Goal: Transaction & Acquisition: Purchase product/service

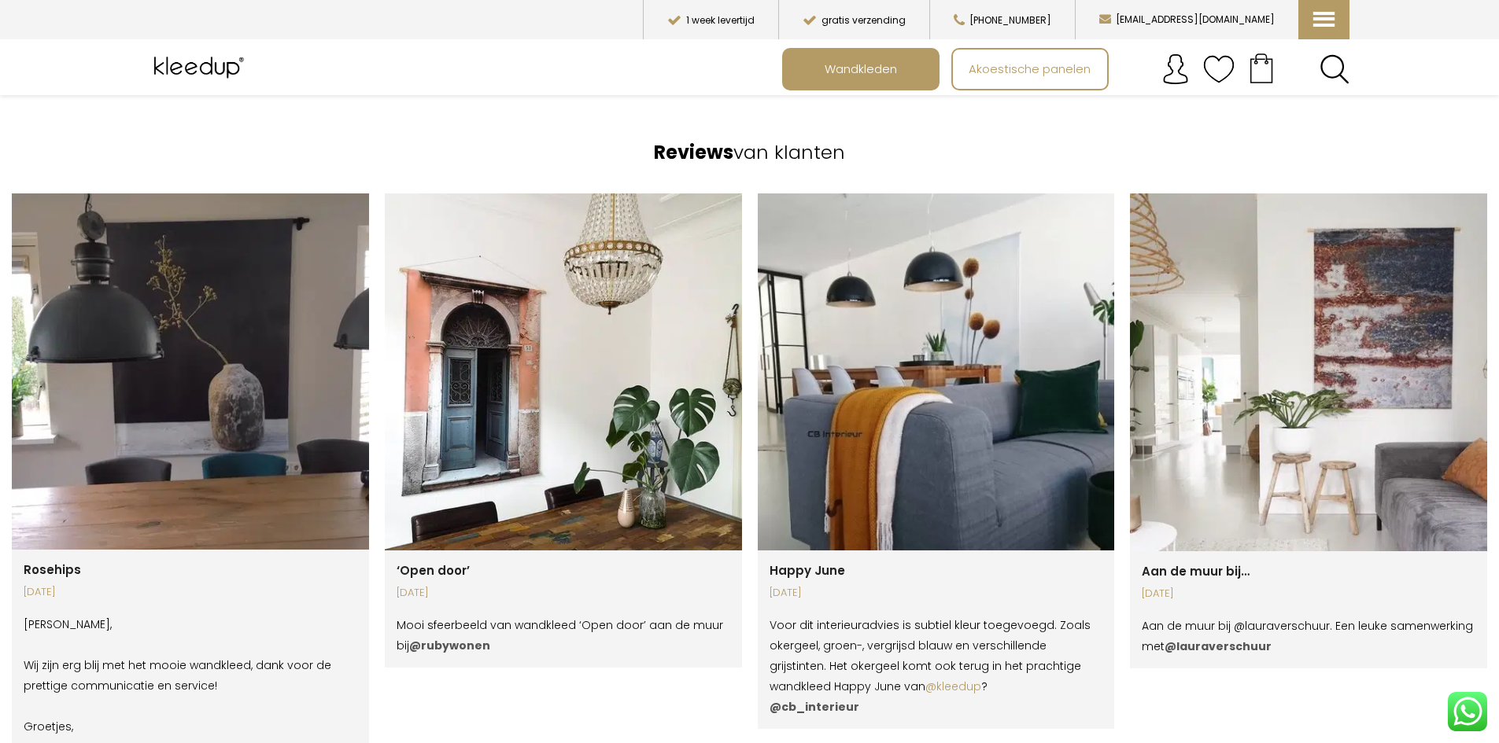
scroll to position [2597, 0]
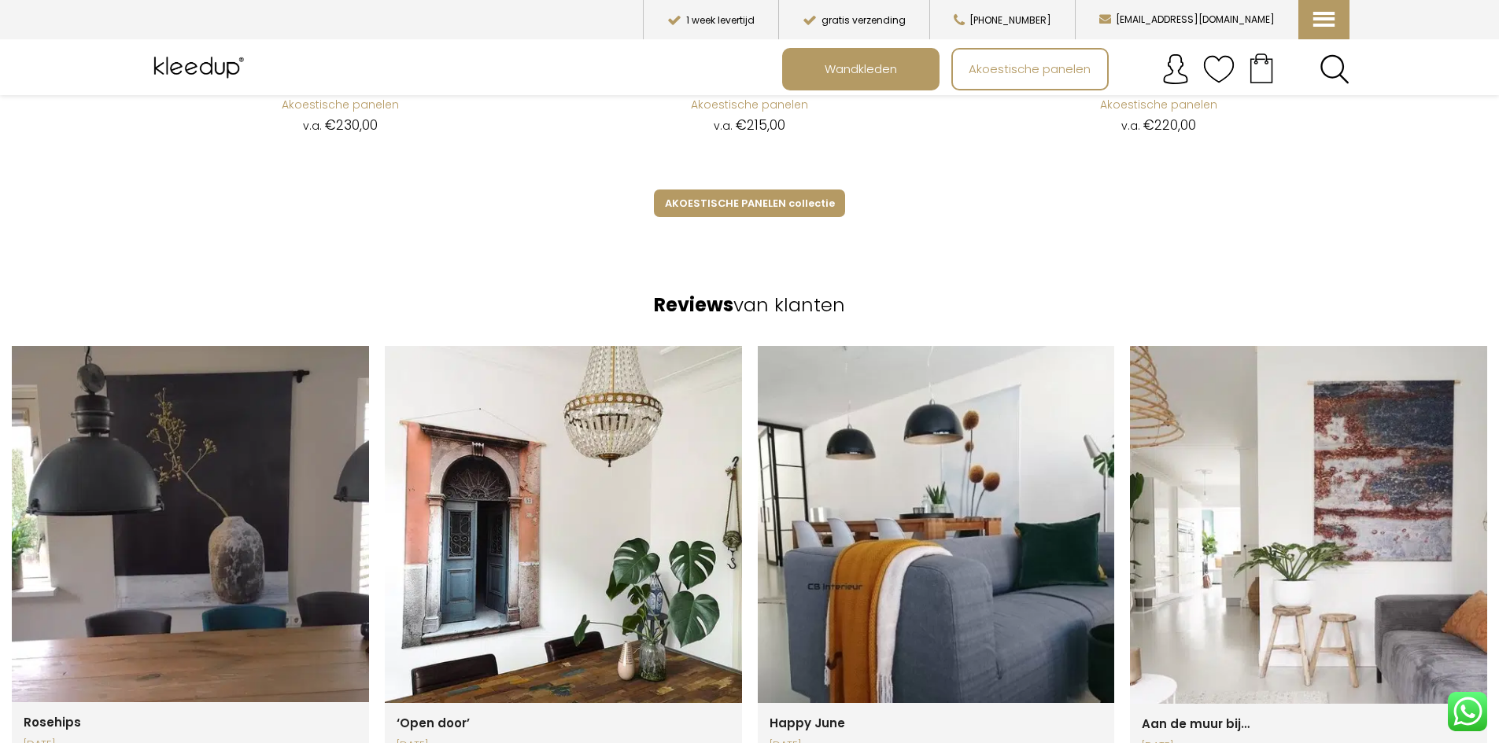
click at [234, 513] on img at bounding box center [190, 524] width 357 height 356
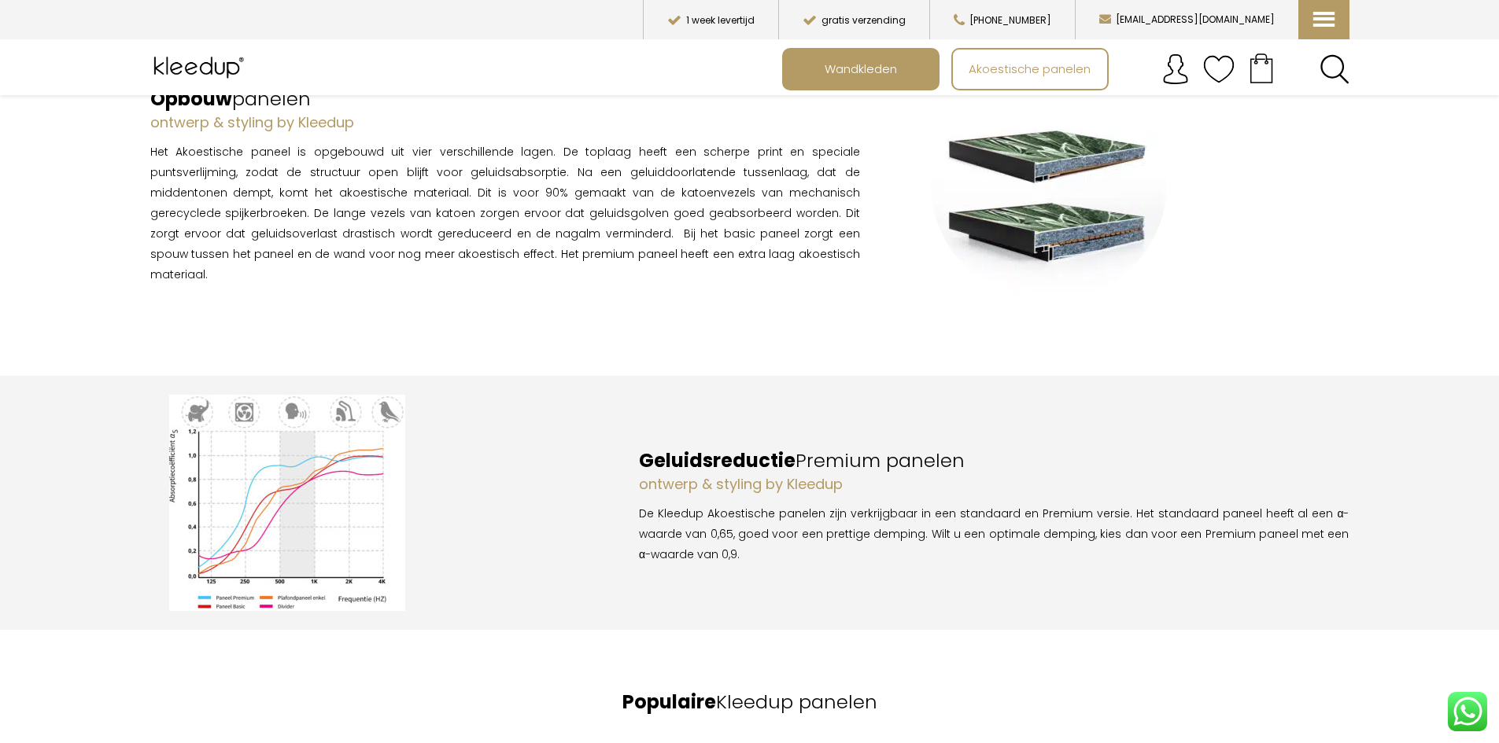
scroll to position [631, 0]
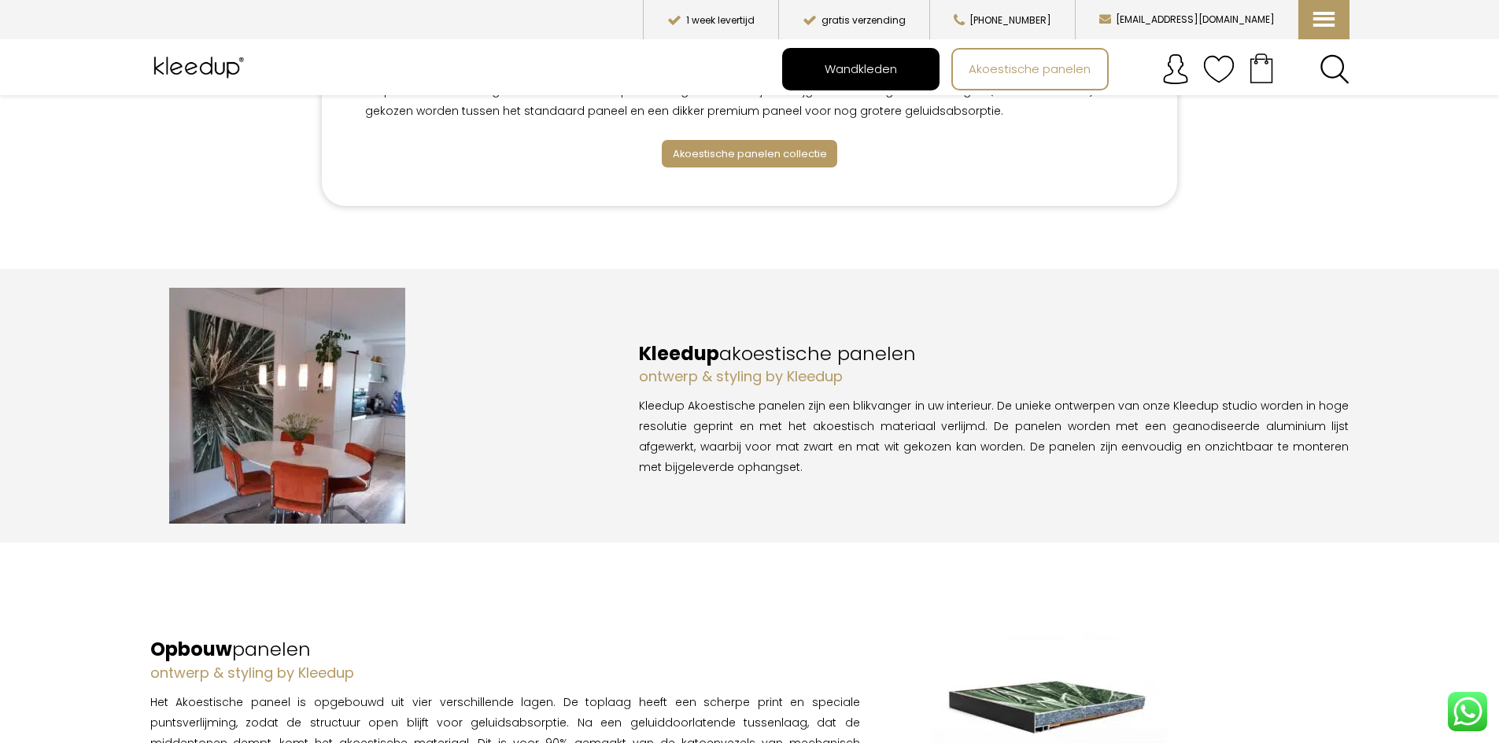
click at [861, 72] on span "Wandkleden" at bounding box center [861, 69] width 90 height 30
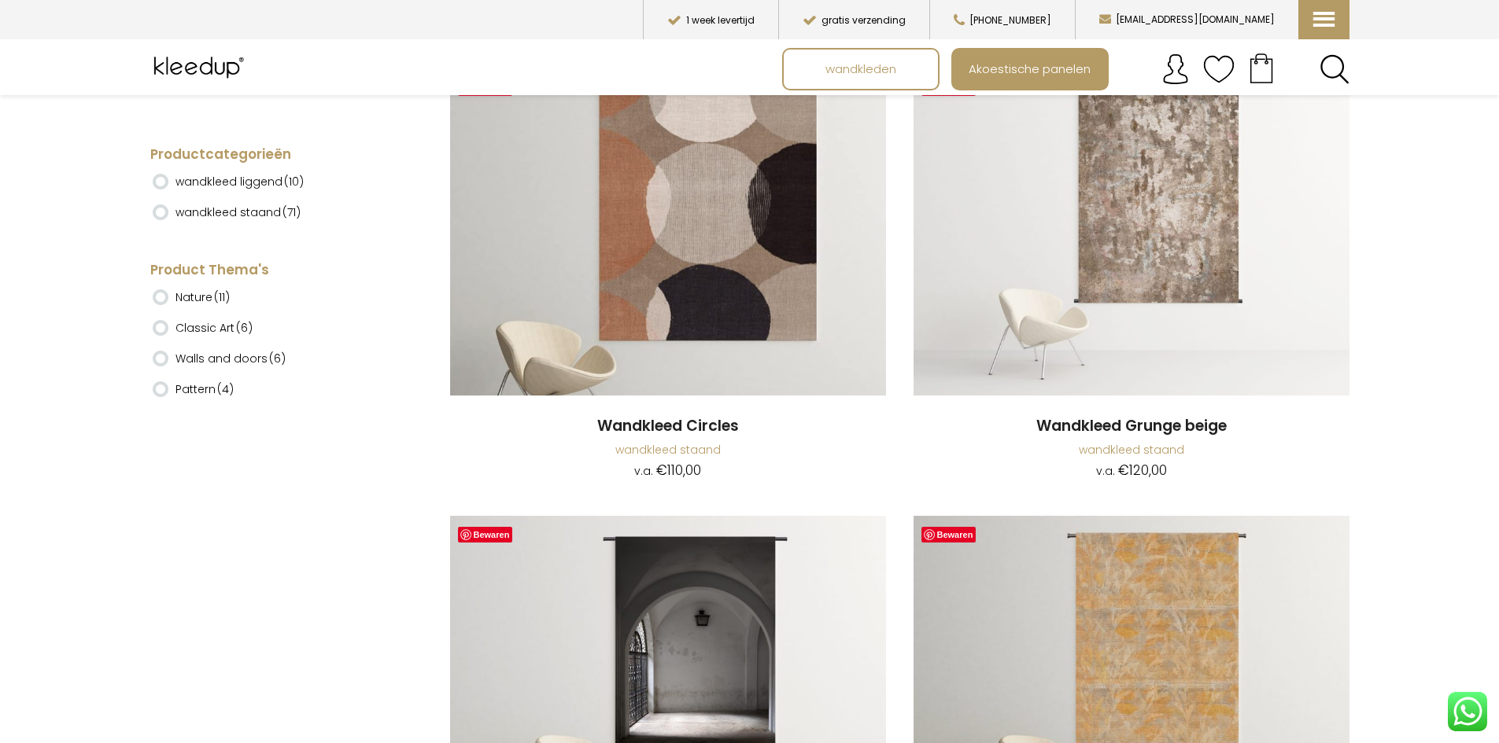
scroll to position [5585, 0]
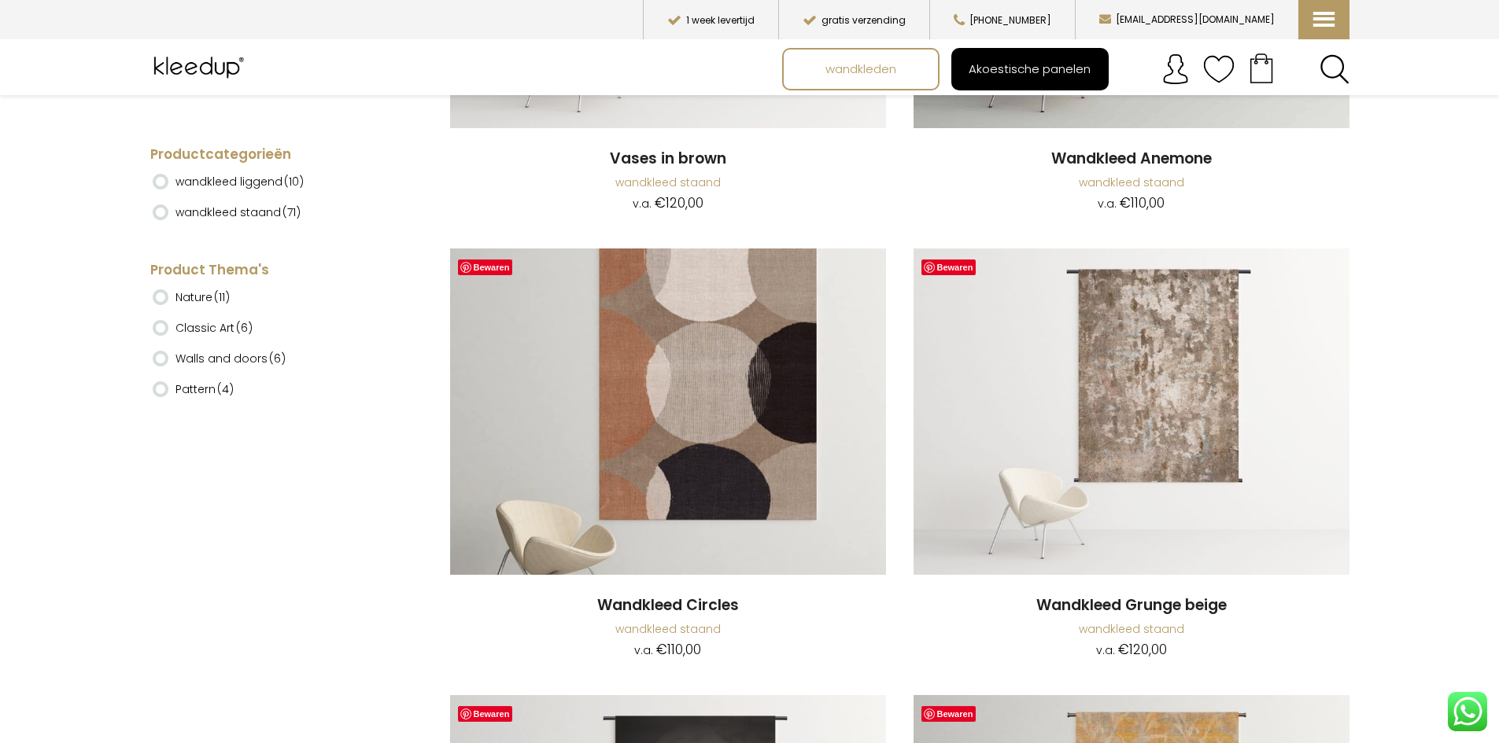
click at [1027, 79] on span "Akoestische panelen" at bounding box center [1029, 69] width 139 height 30
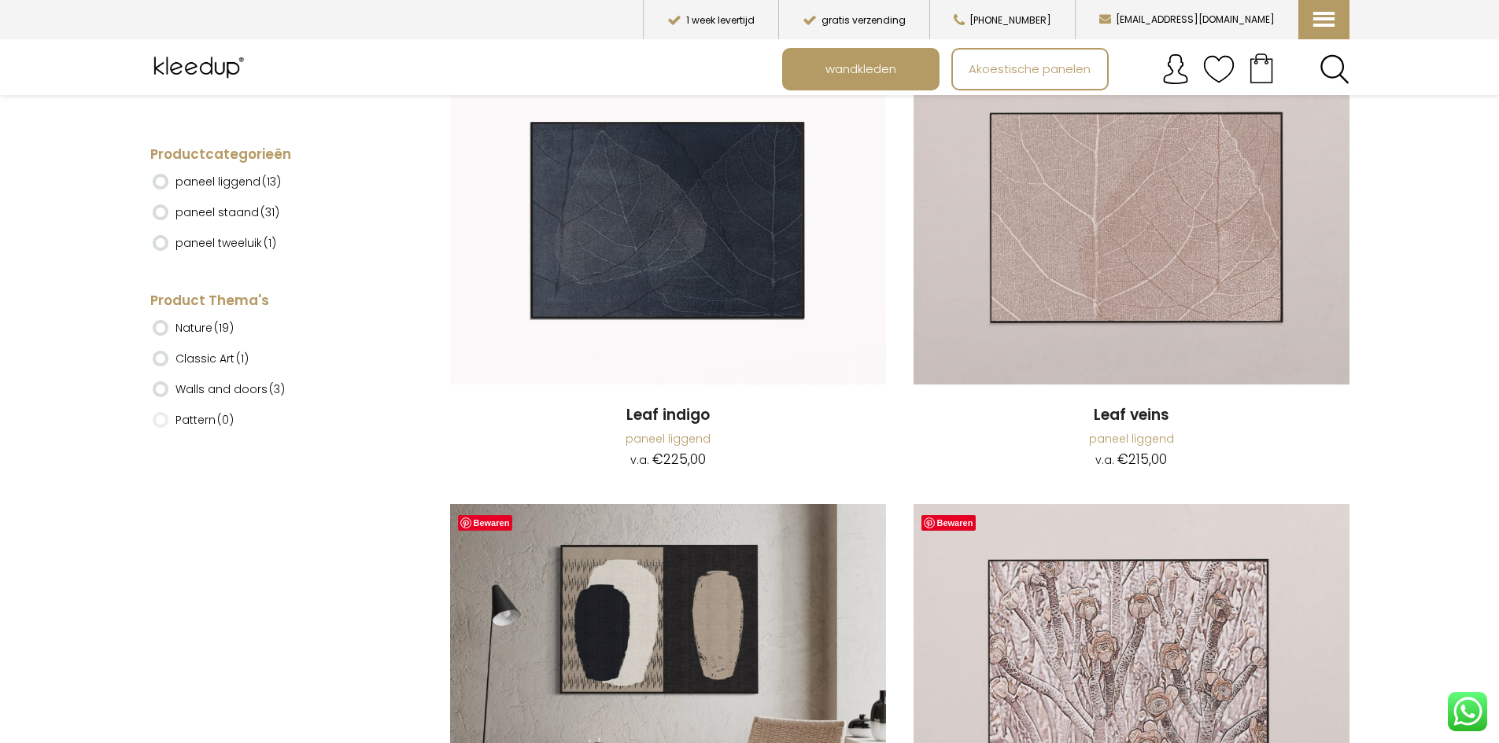
scroll to position [2517, 0]
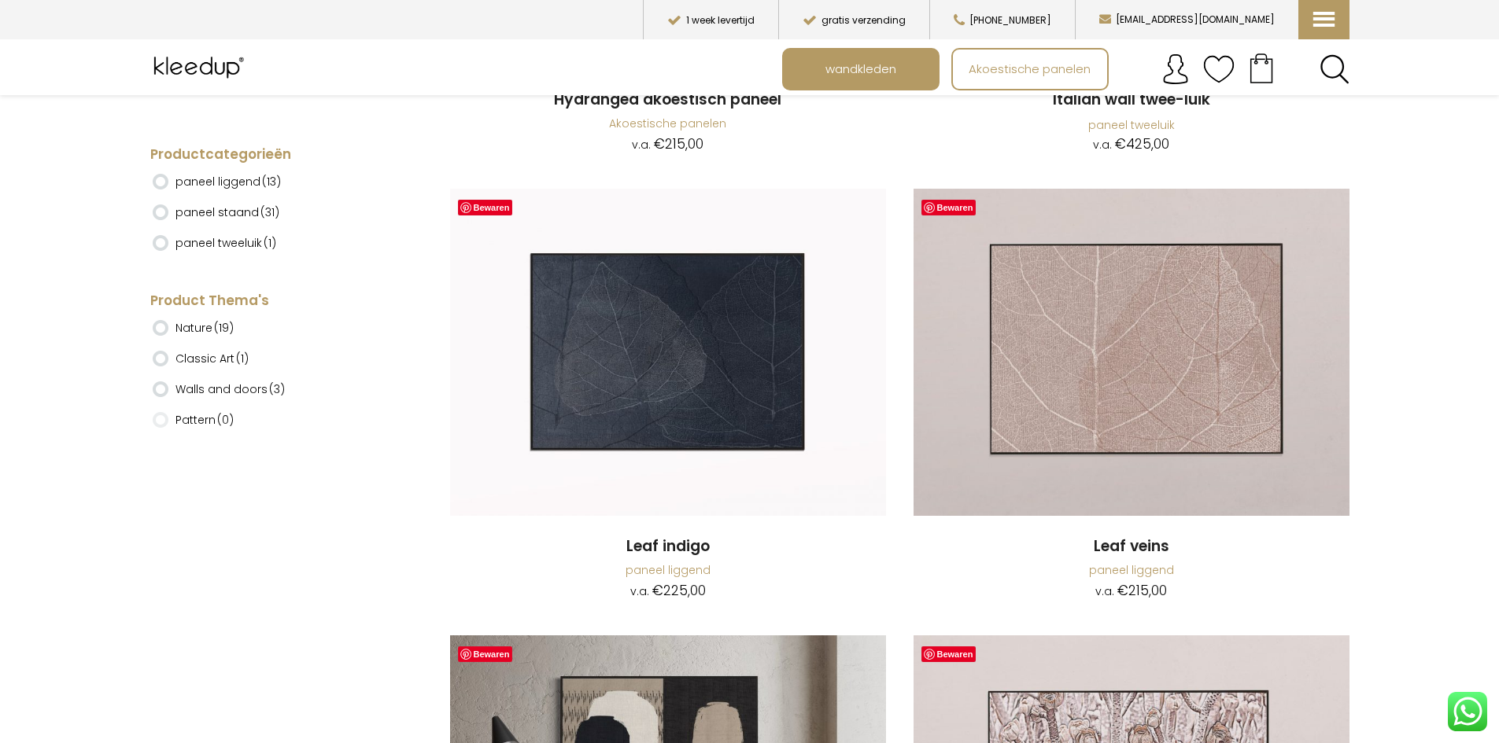
click at [156, 211] on ins at bounding box center [161, 213] width 16 height 16
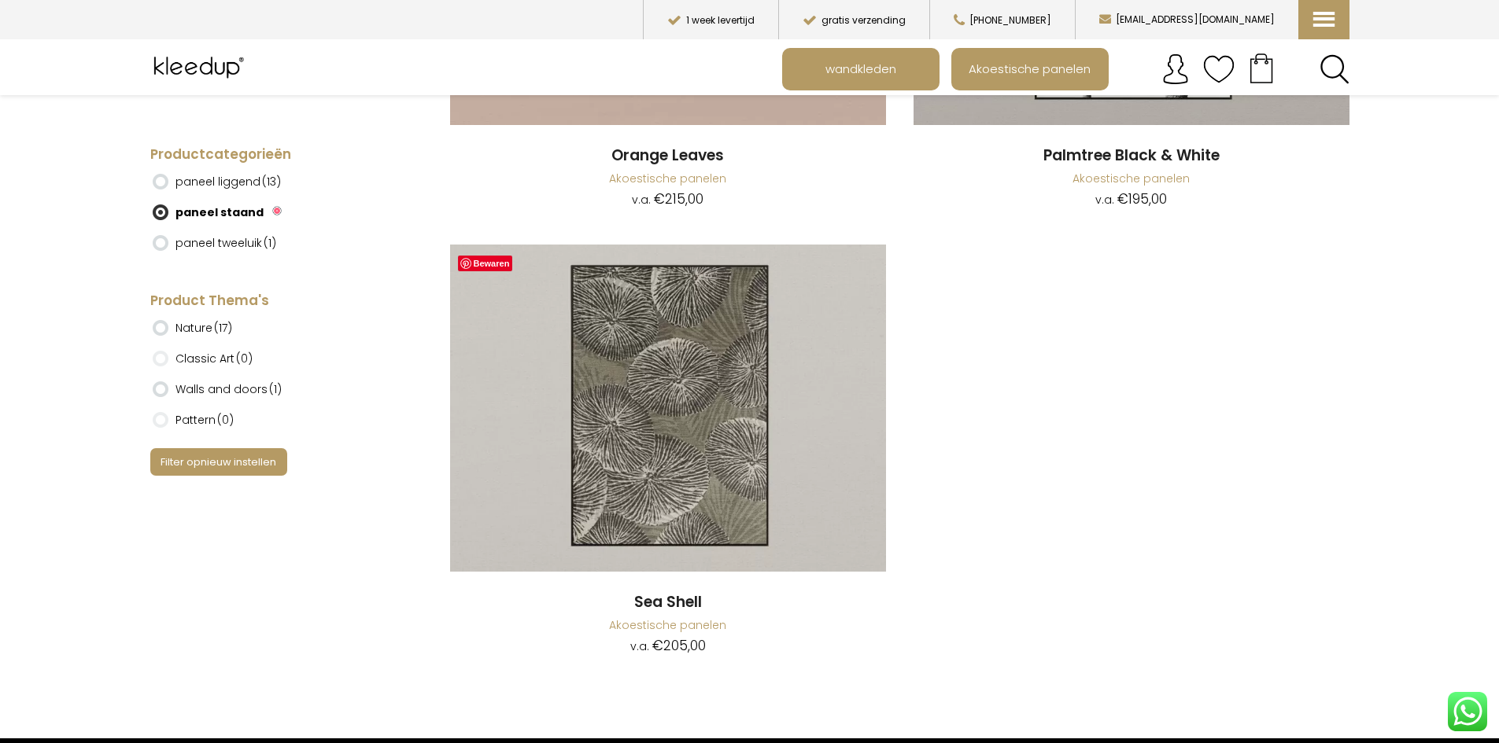
scroll to position [6844, 0]
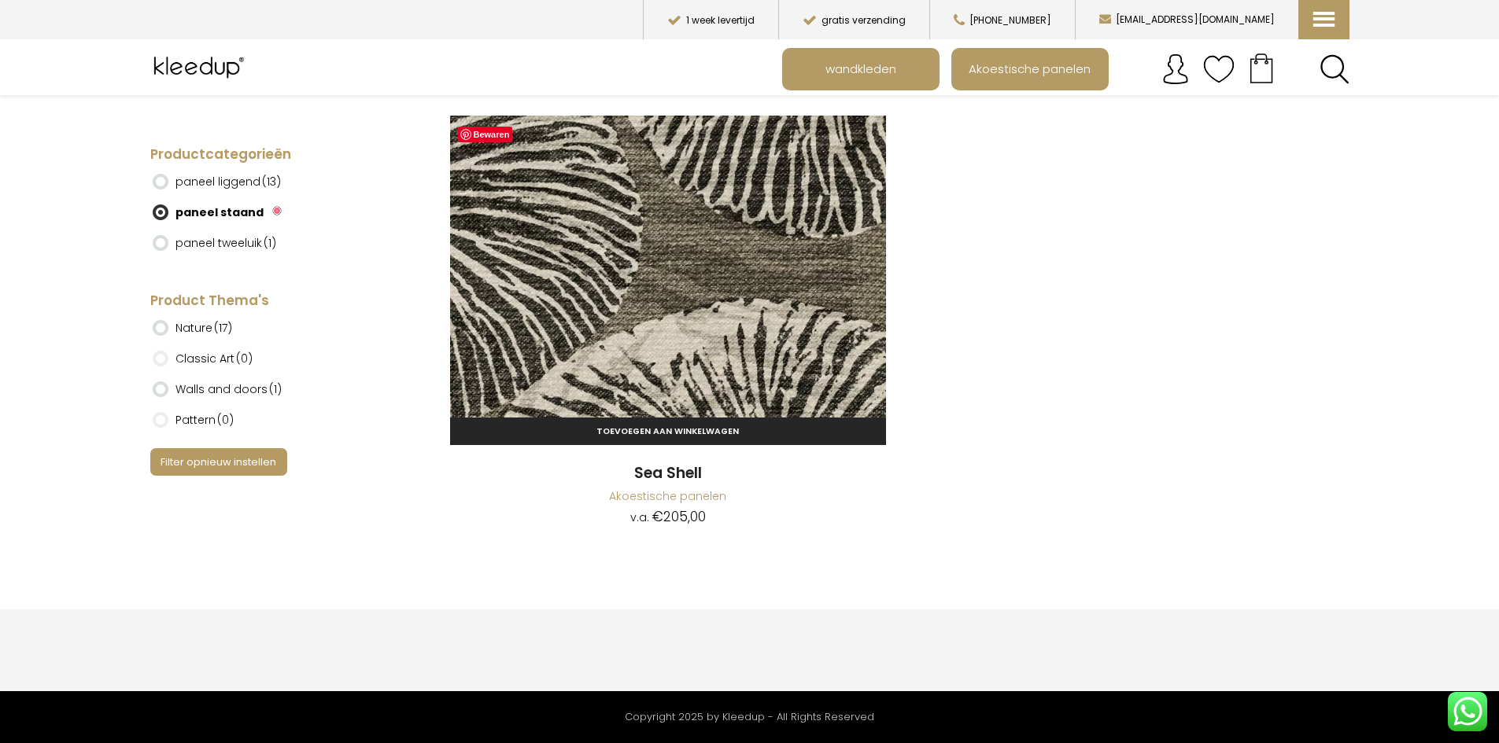
click at [664, 279] on img at bounding box center [668, 279] width 436 height 327
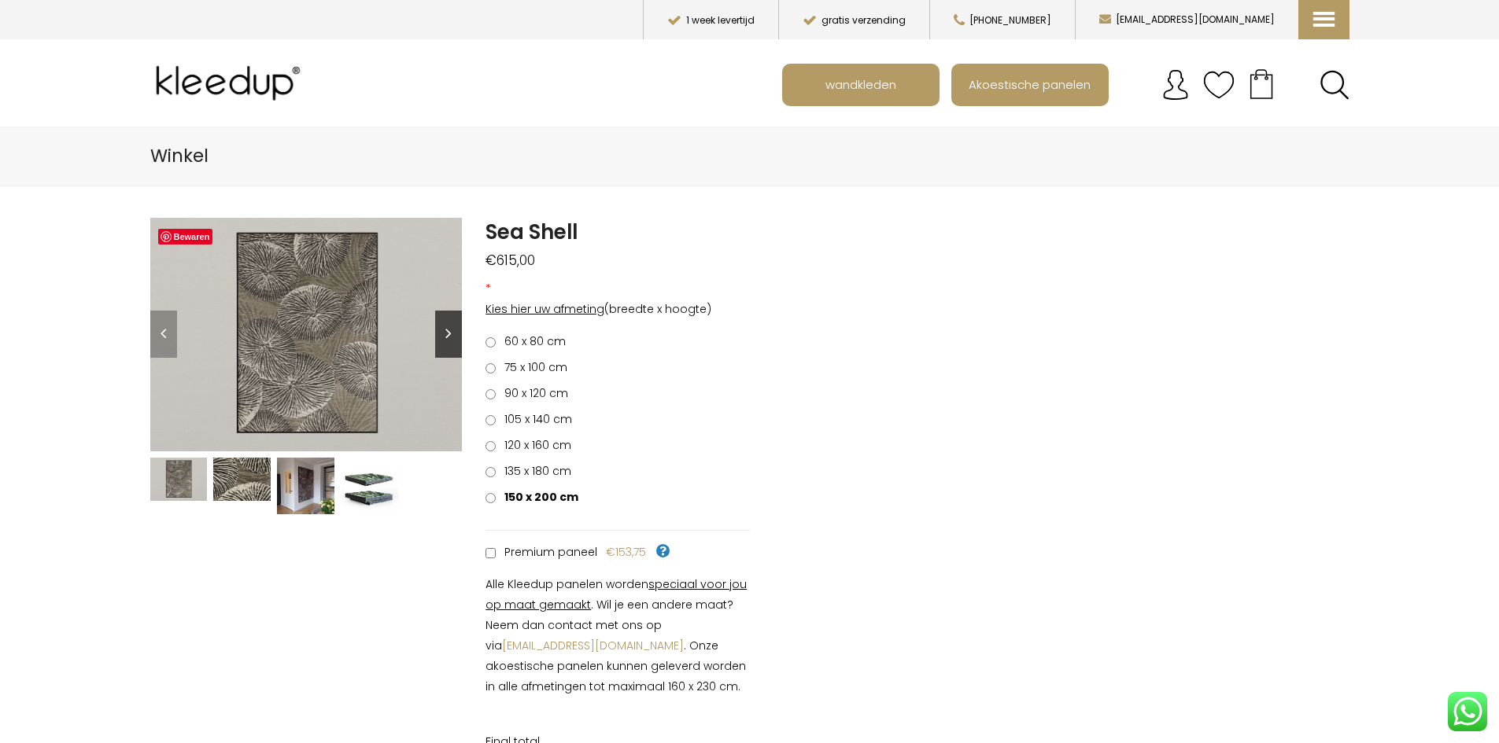
click at [459, 329] on link "Next" at bounding box center [448, 334] width 27 height 47
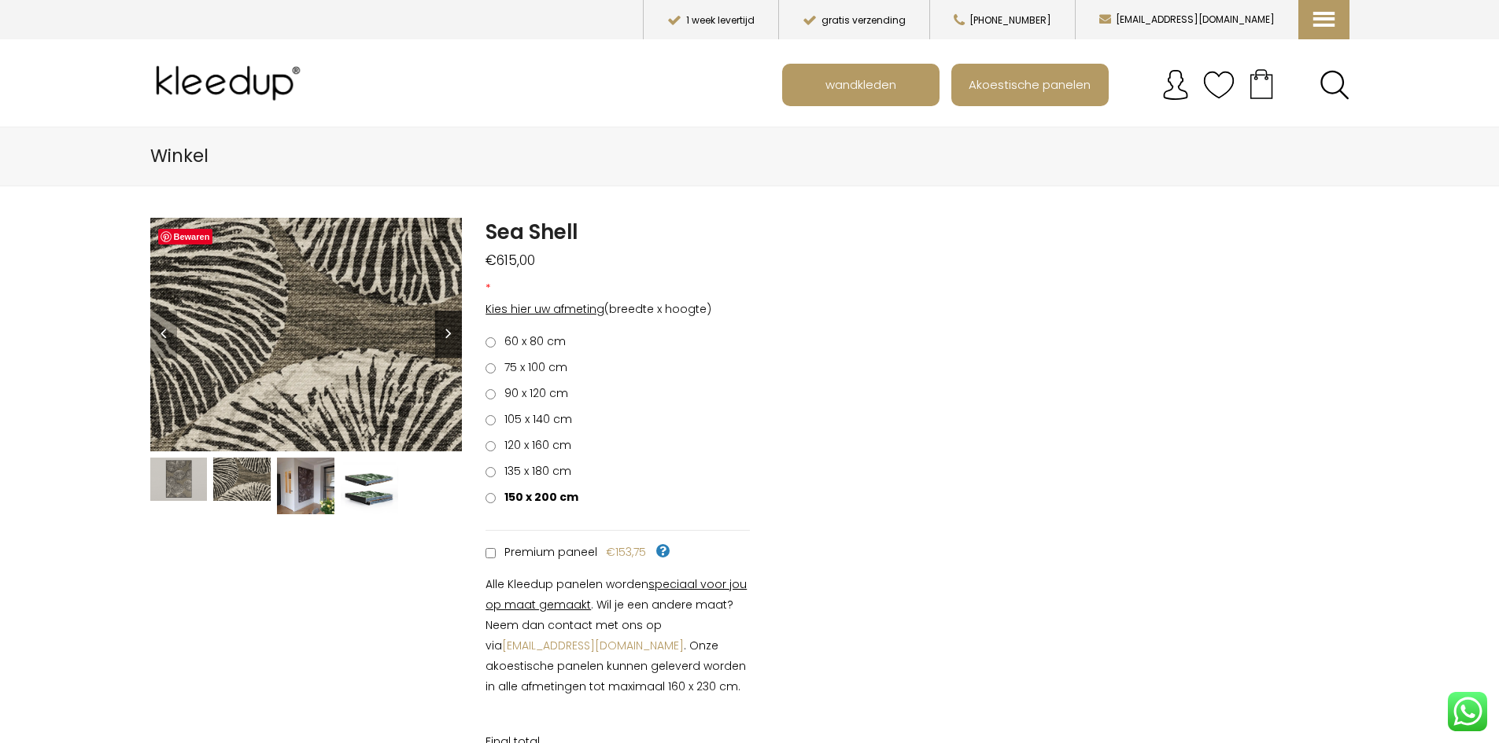
click at [459, 330] on link "Next" at bounding box center [448, 334] width 27 height 47
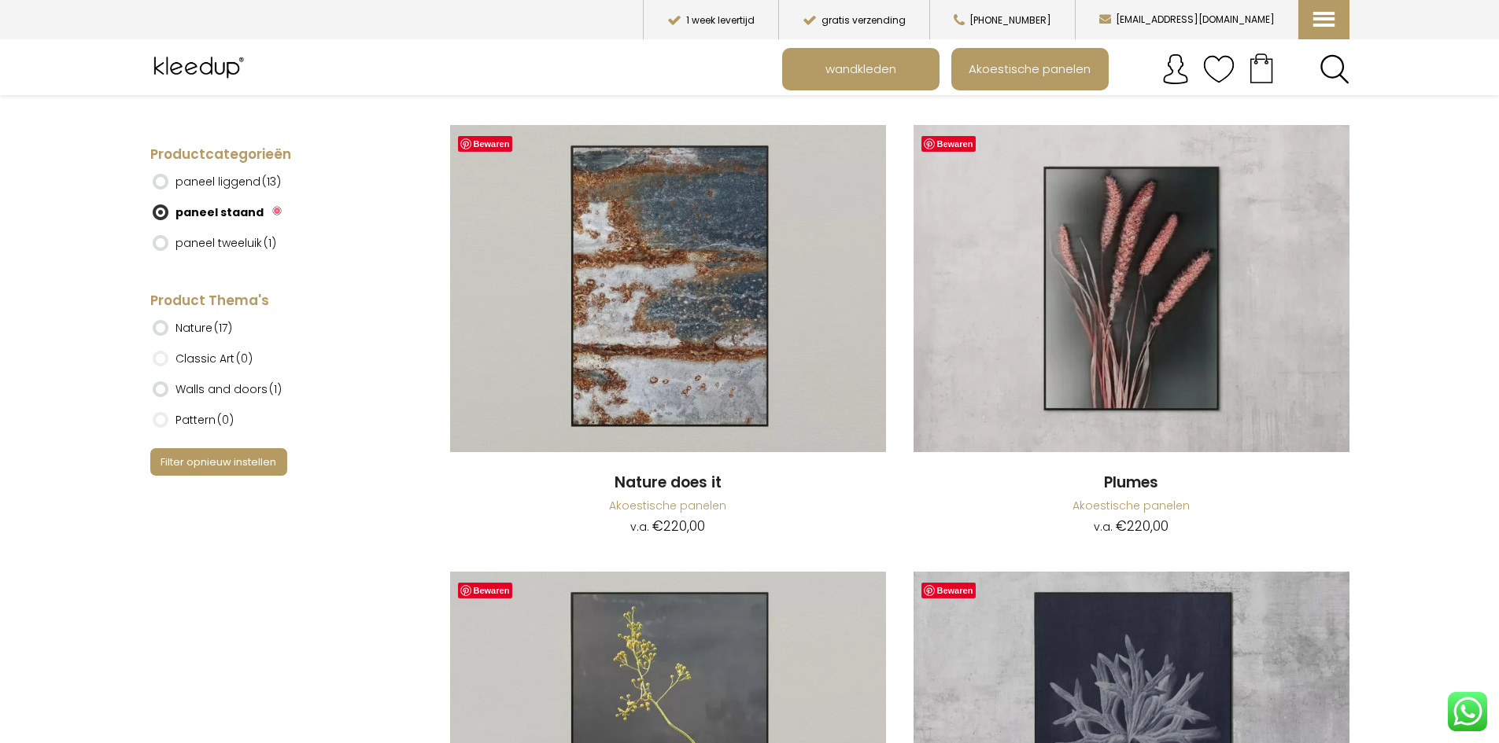
scroll to position [3383, 0]
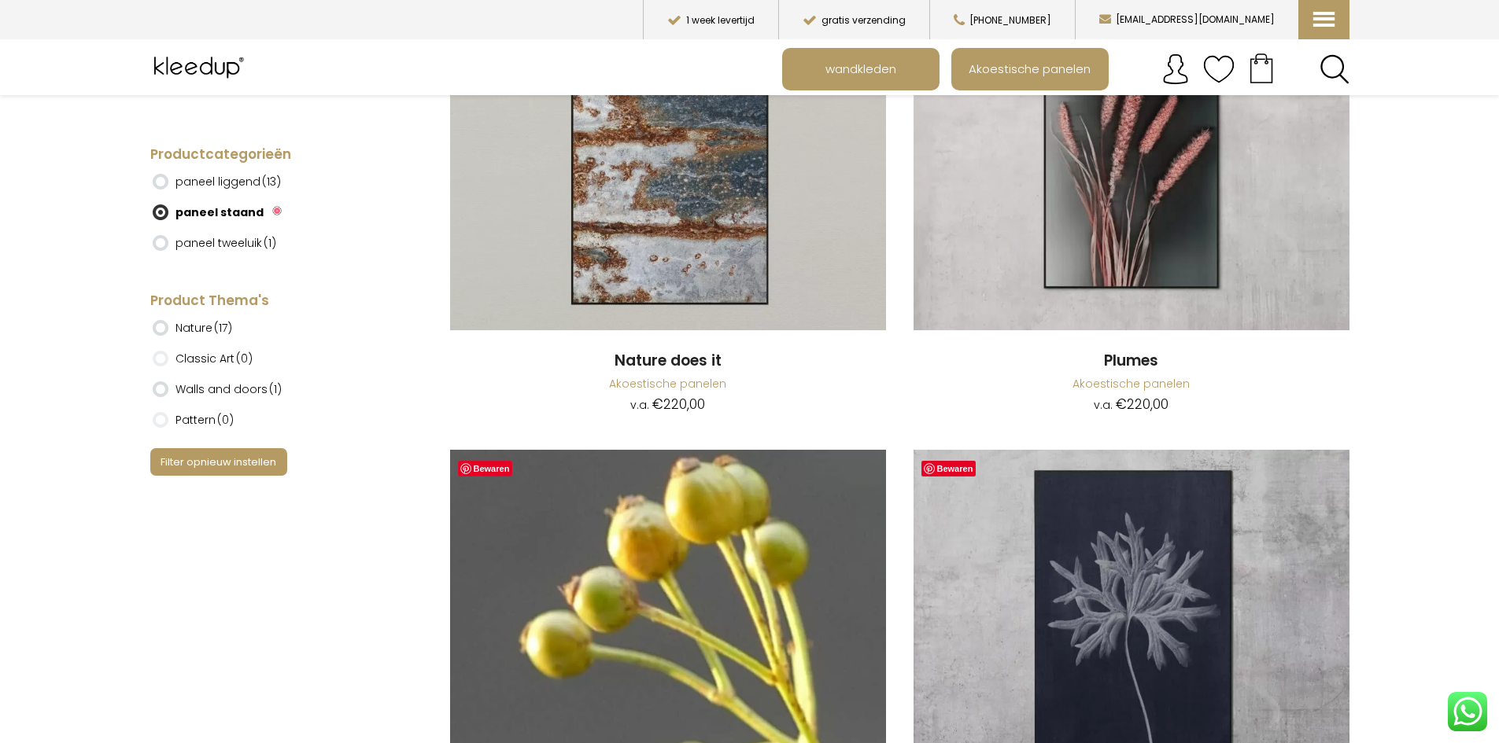
click at [739, 624] on img at bounding box center [668, 613] width 436 height 327
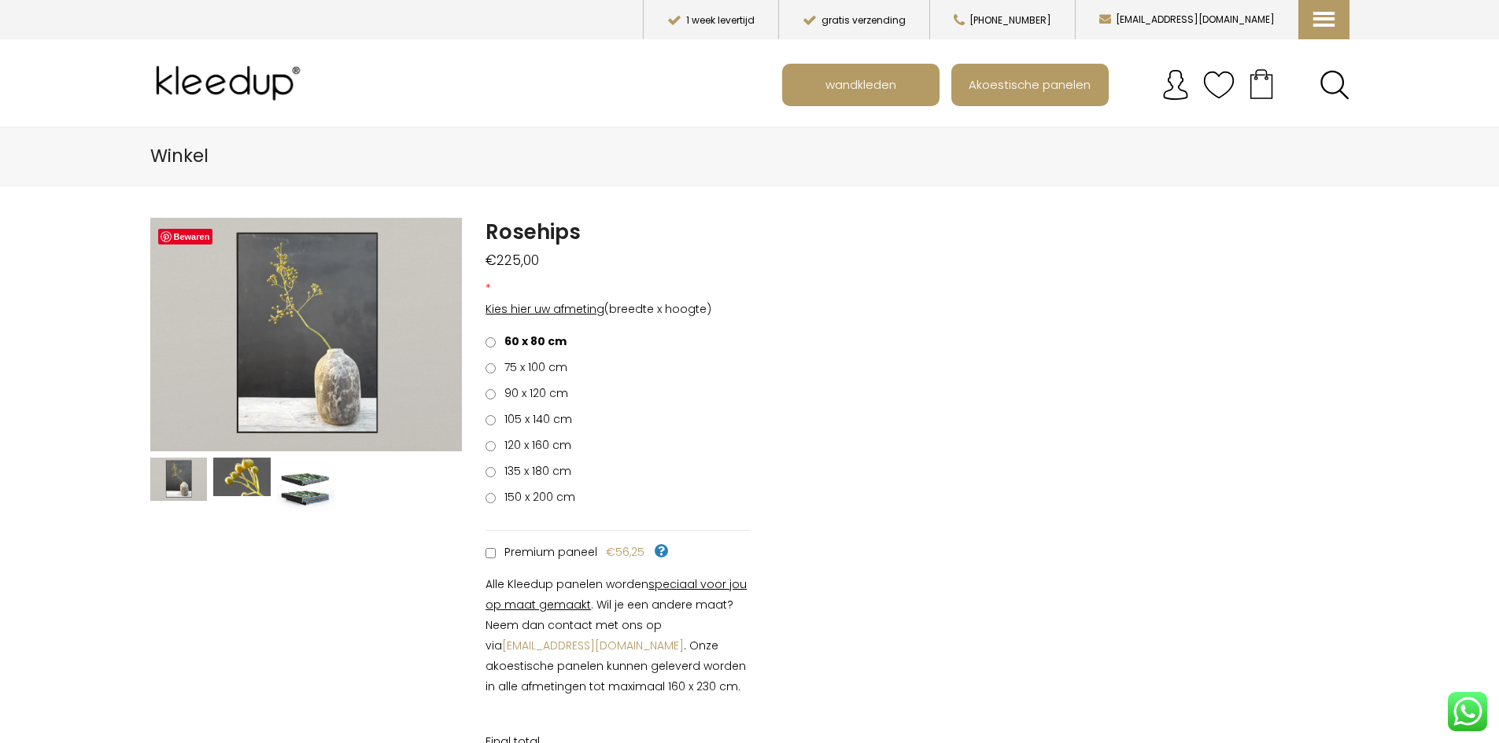
click at [490, 503] on label "150 x 200 cm" at bounding box center [530, 497] width 90 height 20
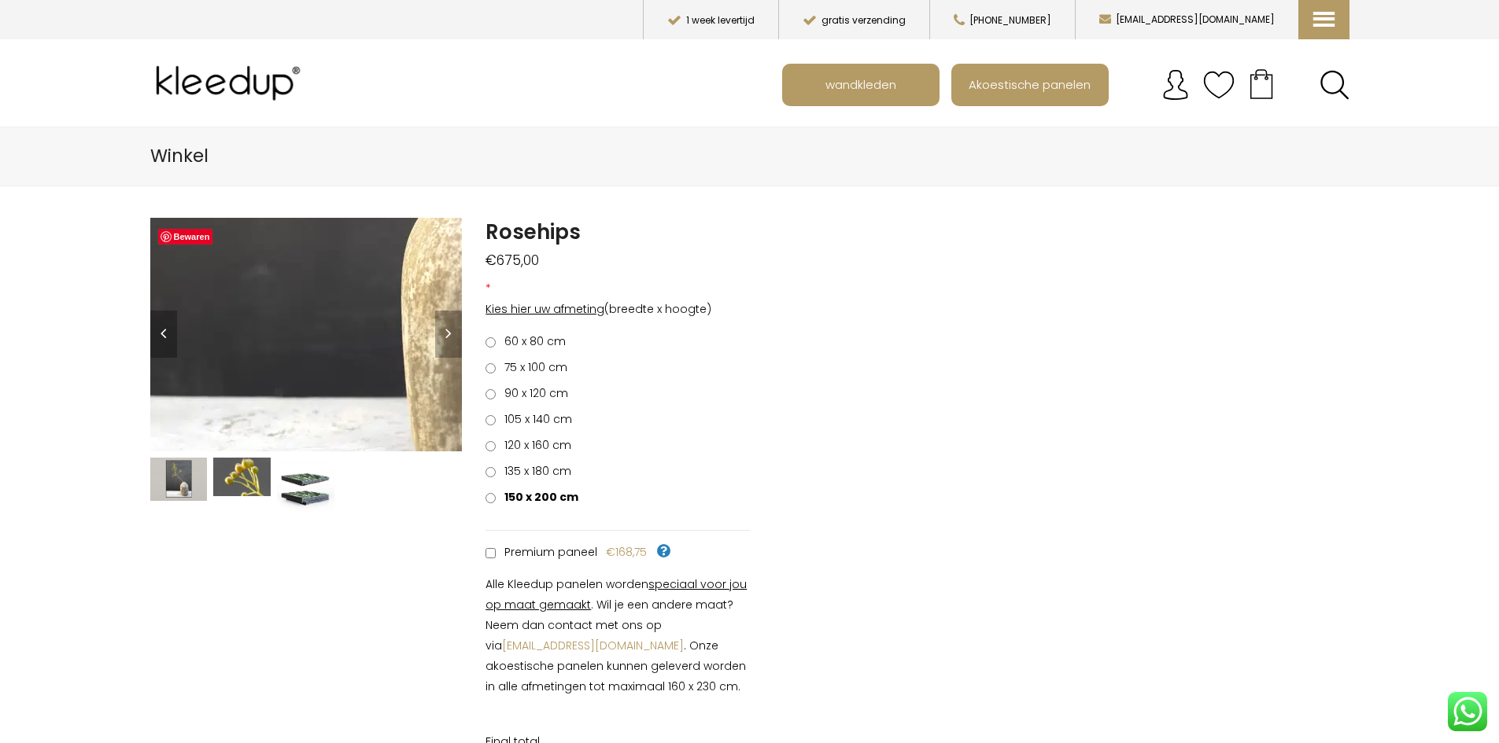
click at [293, 398] on img at bounding box center [358, 79] width 1573 height 1180
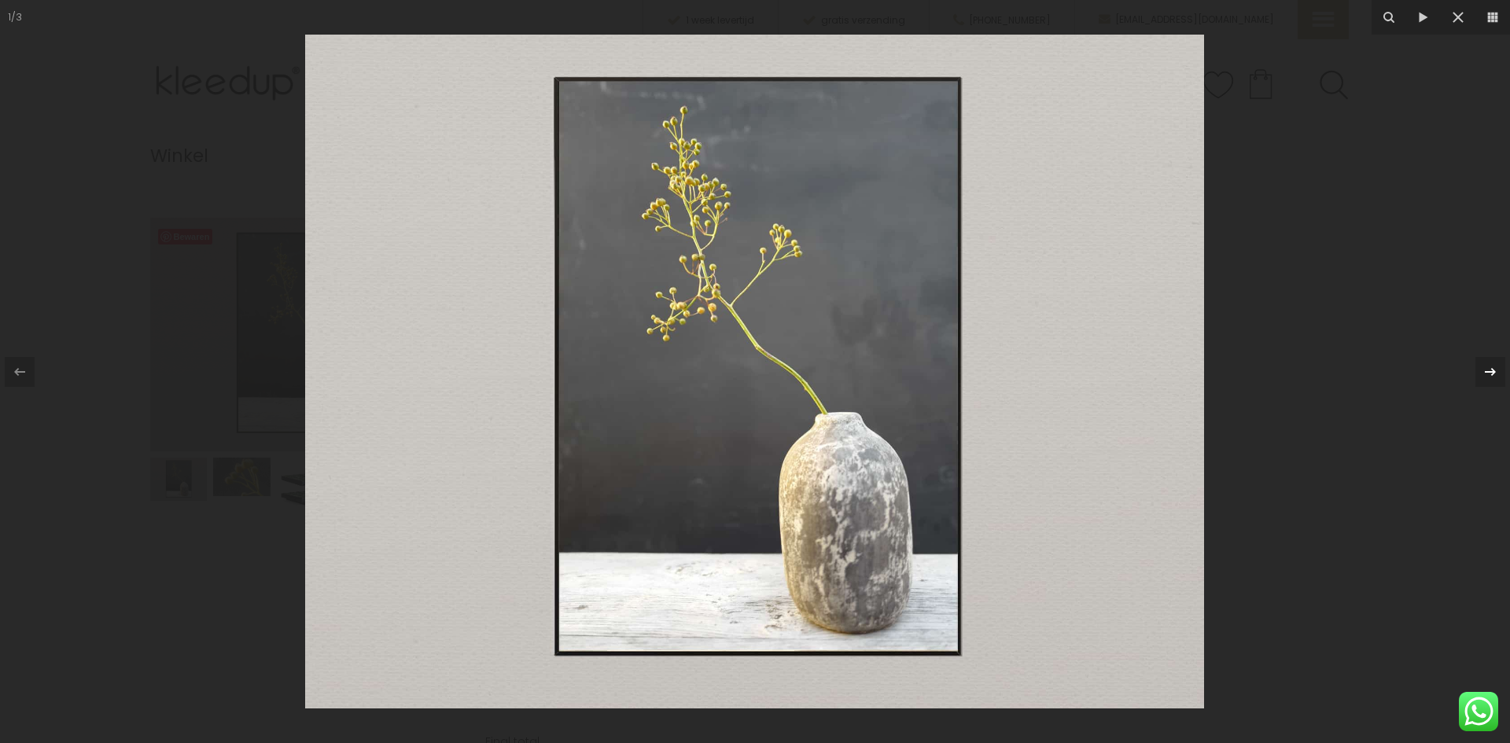
click at [1484, 371] on icon at bounding box center [1490, 372] width 19 height 19
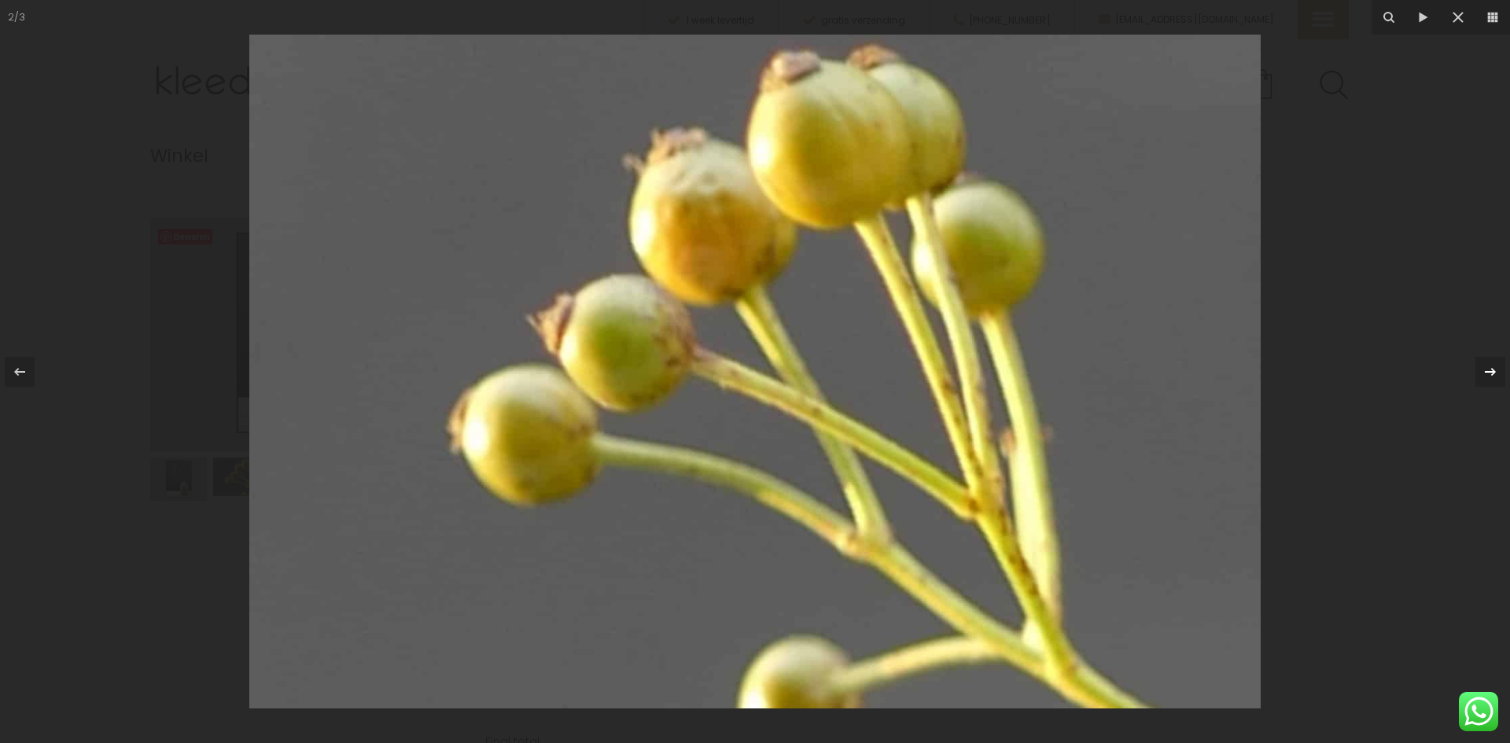
click at [1484, 371] on icon at bounding box center [1490, 372] width 19 height 19
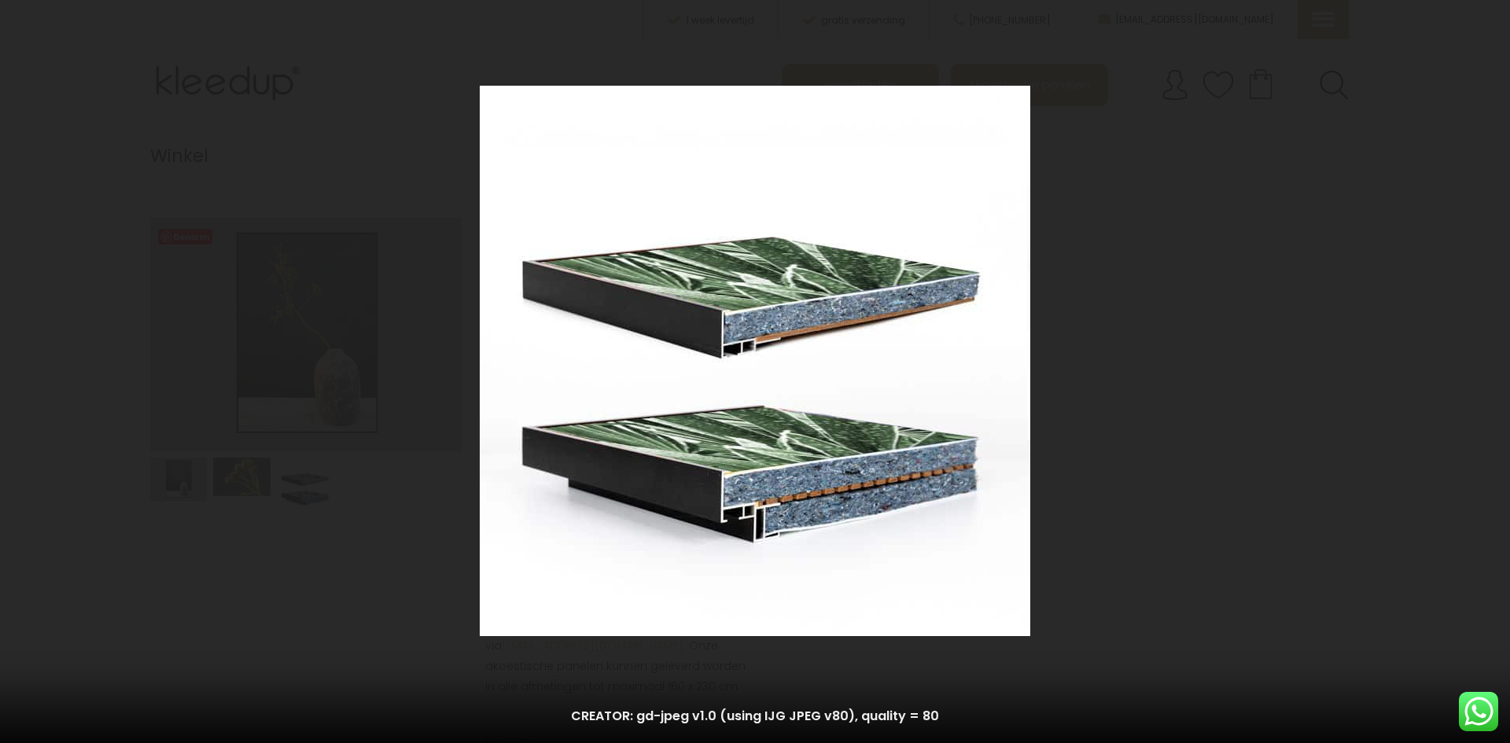
click at [1484, 371] on div "3 / 3 CREATOR: gd-jpeg v1.0 (using IJG JPEG v80), quality = 80" at bounding box center [755, 371] width 1510 height 743
click at [15, 370] on icon at bounding box center [19, 372] width 19 height 19
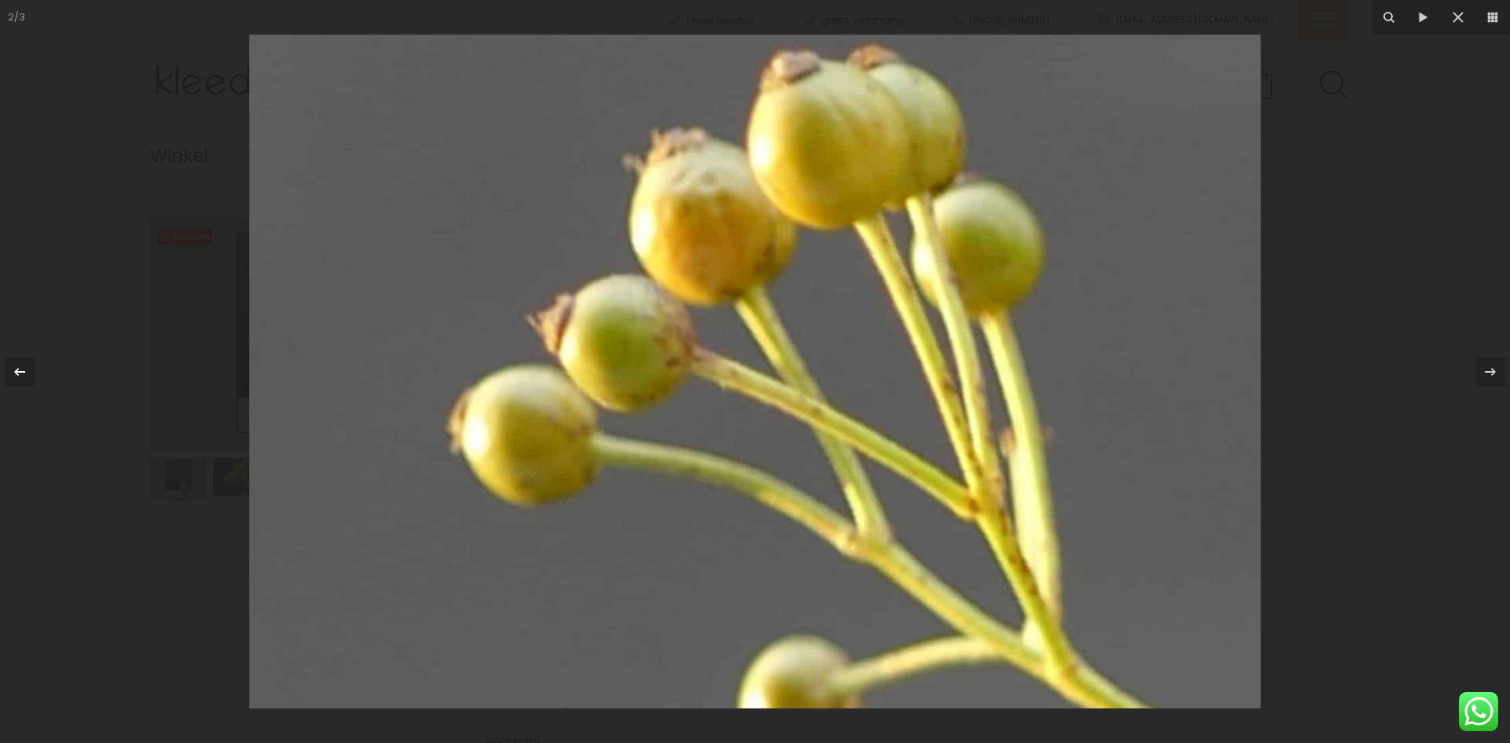
click at [15, 370] on icon at bounding box center [19, 372] width 19 height 19
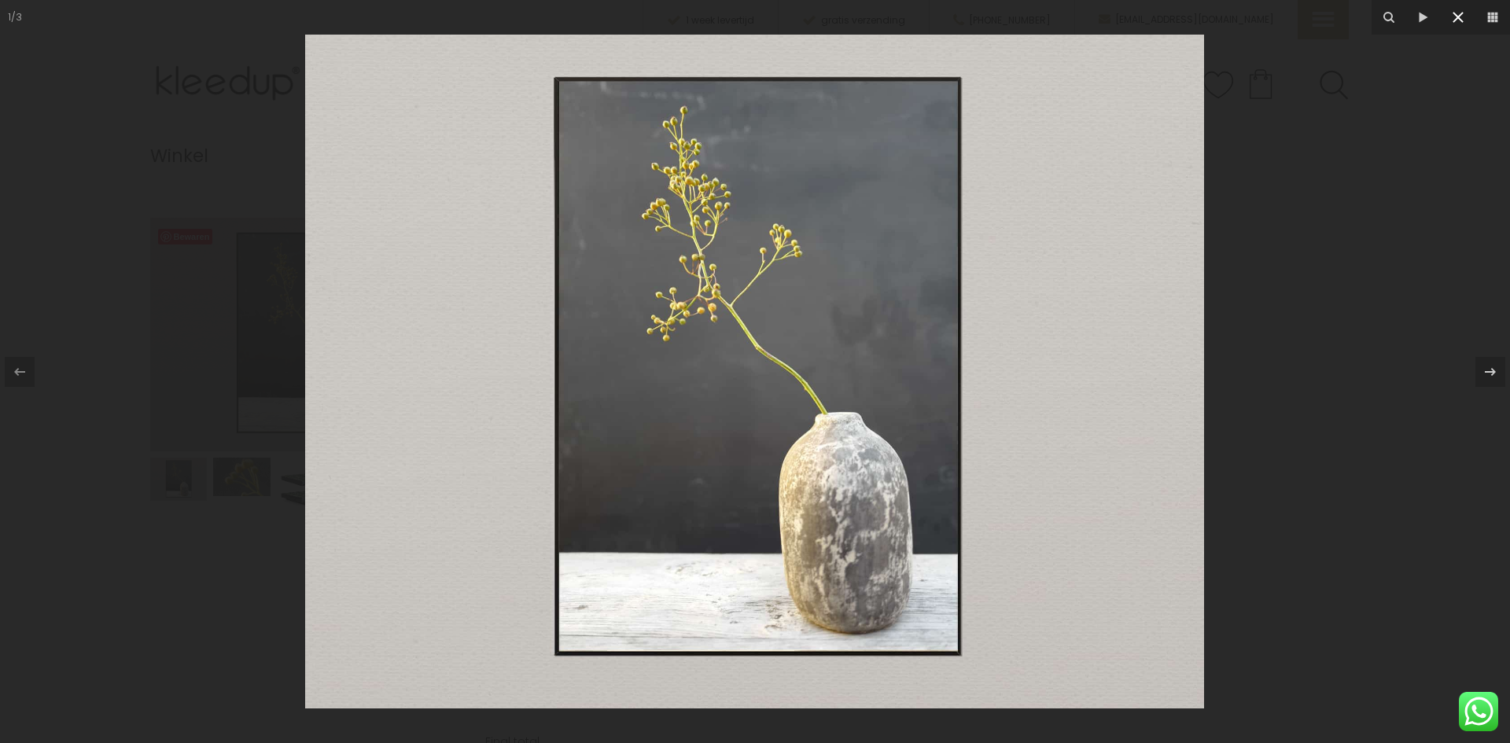
click at [1465, 12] on icon at bounding box center [1458, 17] width 19 height 19
